Goal: Find specific page/section: Find specific page/section

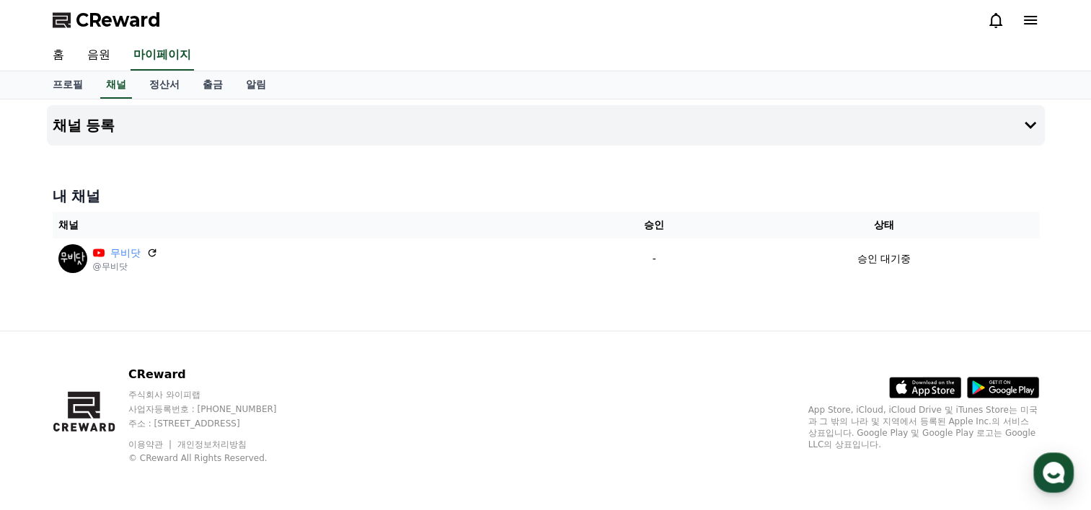
click at [332, 307] on div "채널 등록 내 채널 채널 승인 상태 무비닷 @무비닷 - 승인 대기중" at bounding box center [545, 214] width 1009 height 231
